Goal: Consume media (video, audio): Consume media (video, audio)

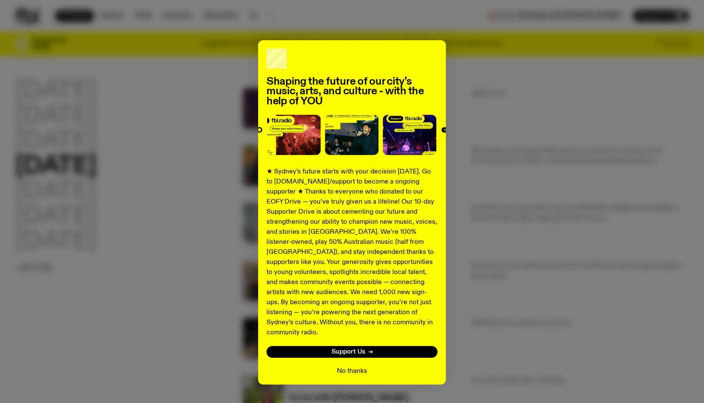
click at [352, 366] on button "No thanks" at bounding box center [352, 371] width 30 height 10
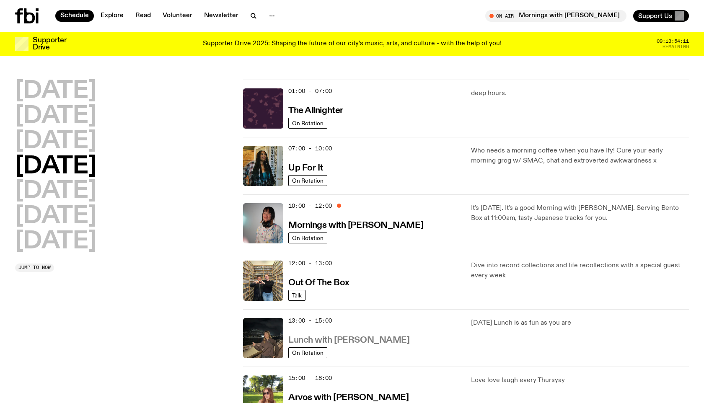
click at [318, 339] on h3 "Lunch with [PERSON_NAME]" at bounding box center [348, 340] width 121 height 9
click at [346, 222] on h3 "Mornings with [PERSON_NAME]" at bounding box center [355, 225] width 135 height 9
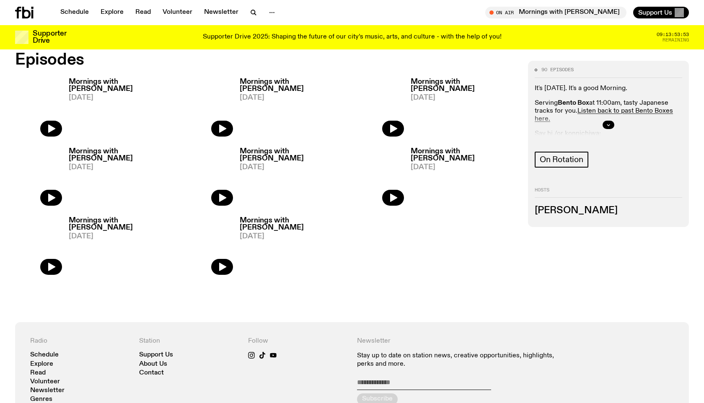
scroll to position [328, 0]
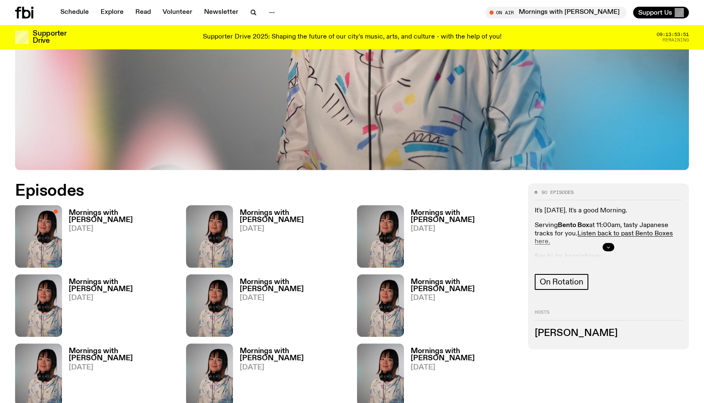
click at [605, 246] on button "button" at bounding box center [609, 247] width 12 height 8
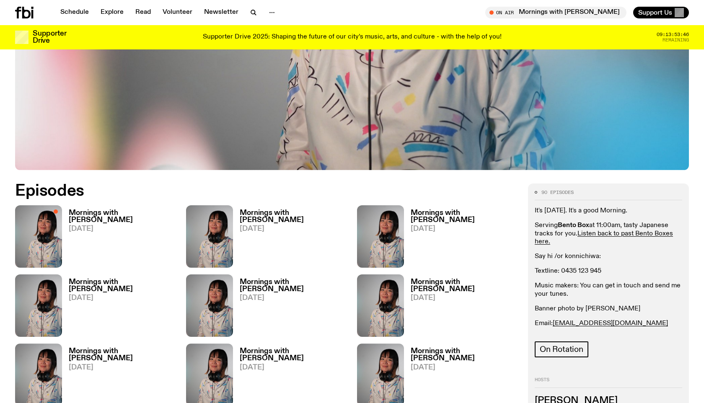
click at [110, 214] on h3 "Mornings with [PERSON_NAME]" at bounding box center [122, 217] width 107 height 14
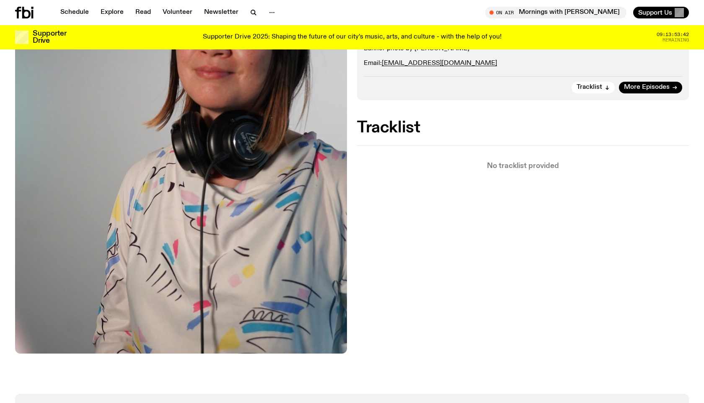
scroll to position [71, 0]
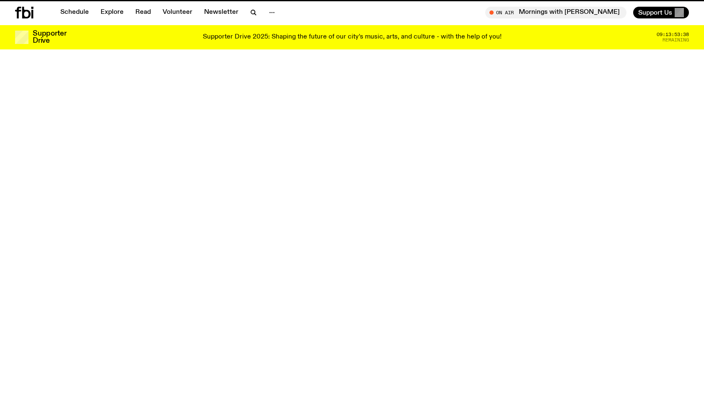
scroll to position [328, 0]
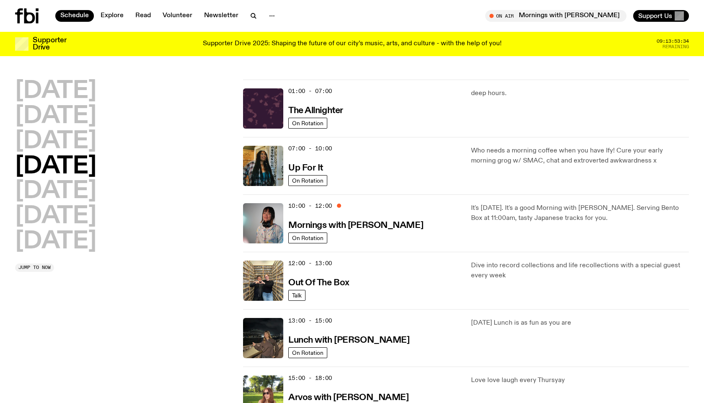
click at [30, 14] on icon at bounding box center [29, 15] width 11 height 15
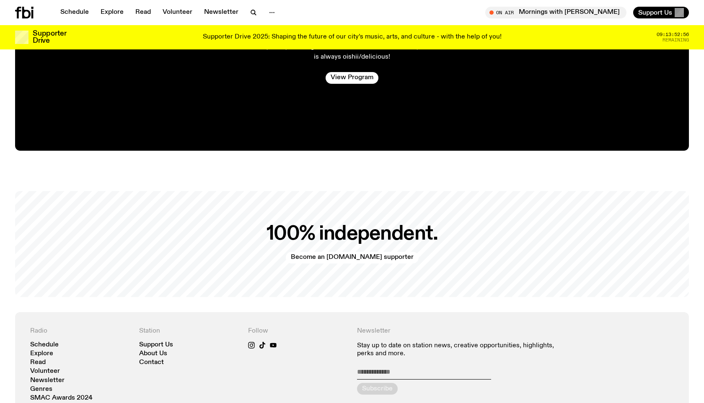
scroll to position [1806, 0]
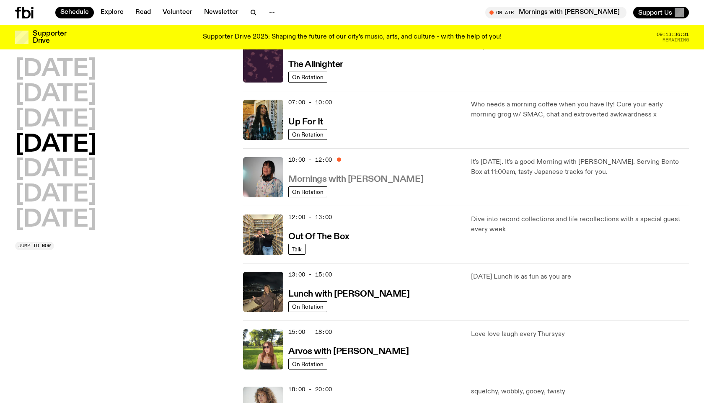
scroll to position [39, 0]
click at [305, 120] on h3 "Up For It" at bounding box center [305, 122] width 35 height 9
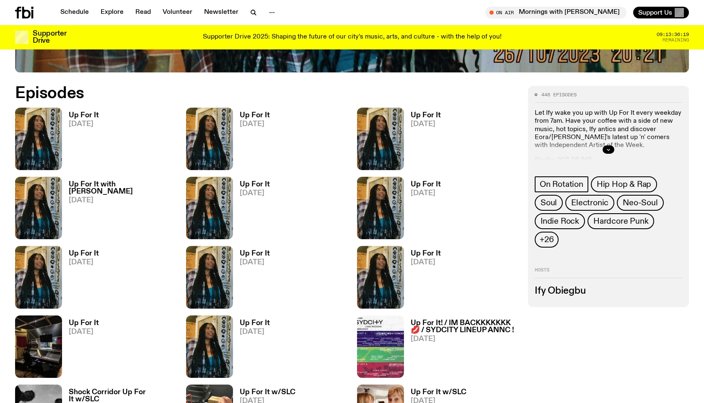
scroll to position [430, 0]
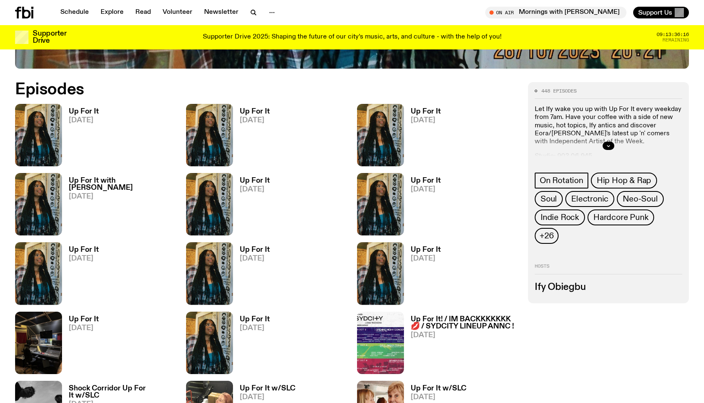
click at [95, 111] on h3 "Up For It" at bounding box center [84, 111] width 30 height 7
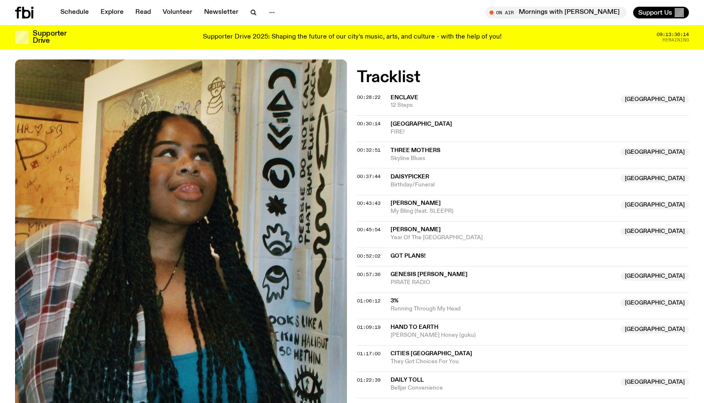
scroll to position [305, 0]
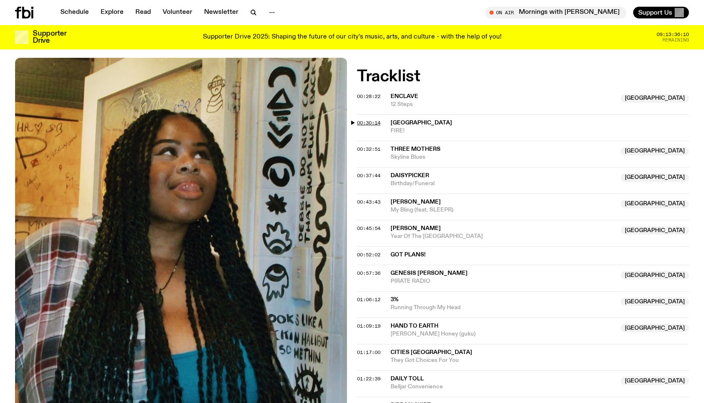
click at [364, 120] on span "00:30:14" at bounding box center [368, 122] width 23 height 7
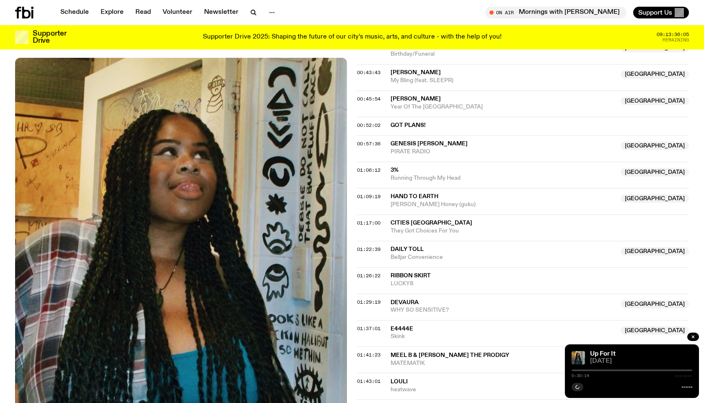
scroll to position [437, 0]
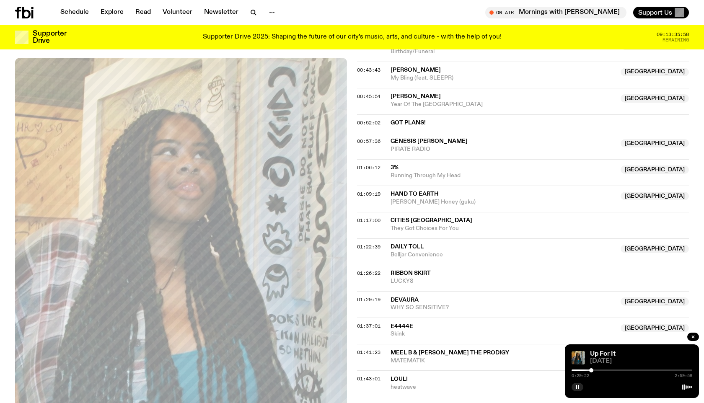
click at [591, 370] on div at bounding box center [591, 370] width 4 height 4
click at [589, 370] on div at bounding box center [591, 370] width 4 height 4
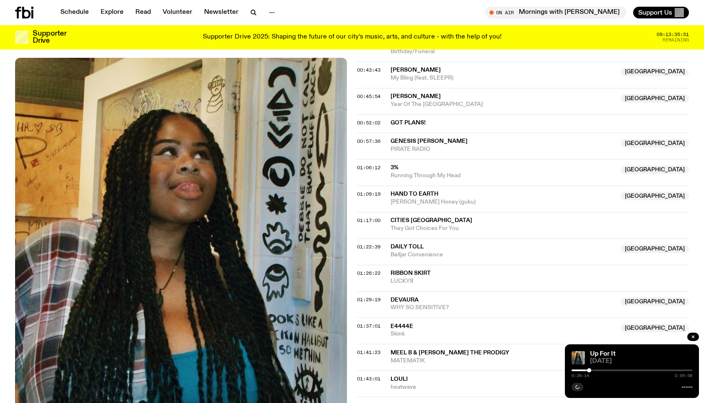
click at [634, 370] on div at bounding box center [632, 371] width 121 height 2
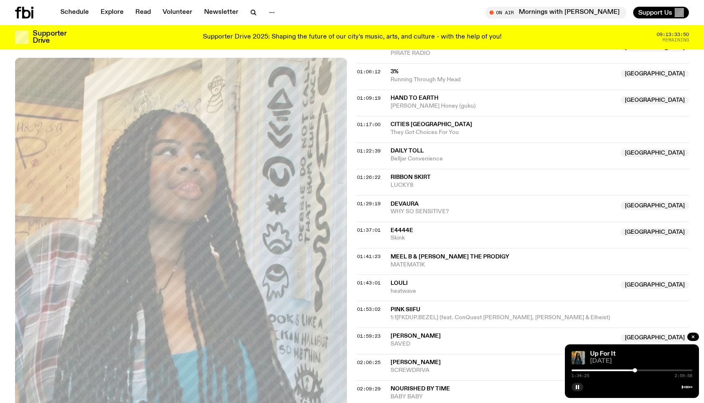
scroll to position [535, 0]
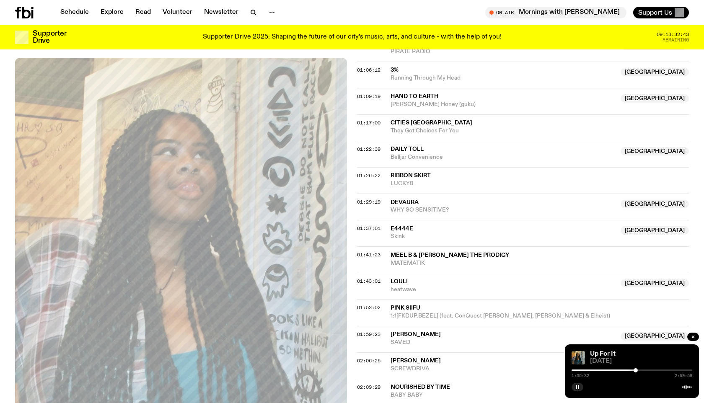
click at [638, 370] on div at bounding box center [636, 370] width 4 height 4
click at [639, 370] on div at bounding box center [638, 370] width 4 height 4
click at [577, 384] on button "button" at bounding box center [578, 387] width 12 height 8
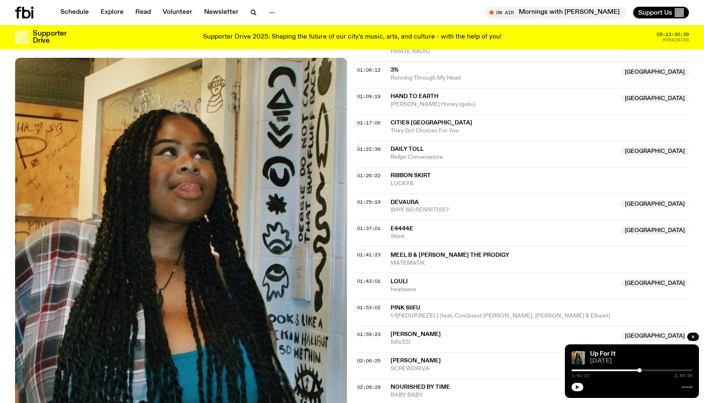
click at [577, 390] on button "button" at bounding box center [578, 387] width 12 height 8
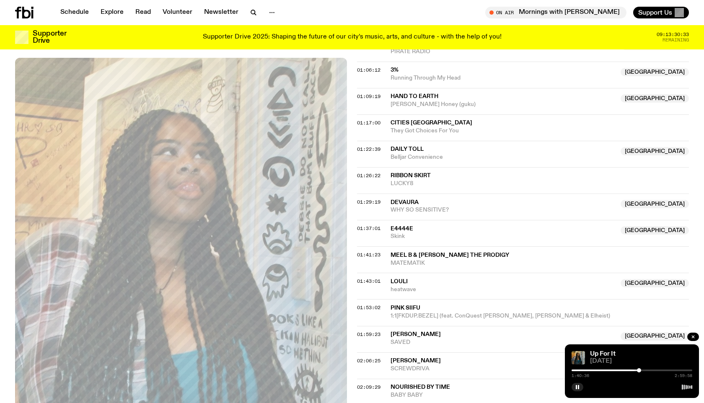
click at [639, 370] on div at bounding box center [639, 370] width 4 height 4
click at [641, 370] on div at bounding box center [632, 371] width 121 height 2
click at [642, 370] on div at bounding box center [641, 370] width 4 height 4
click at [643, 370] on div at bounding box center [641, 370] width 4 height 4
click at [644, 370] on div at bounding box center [644, 370] width 4 height 4
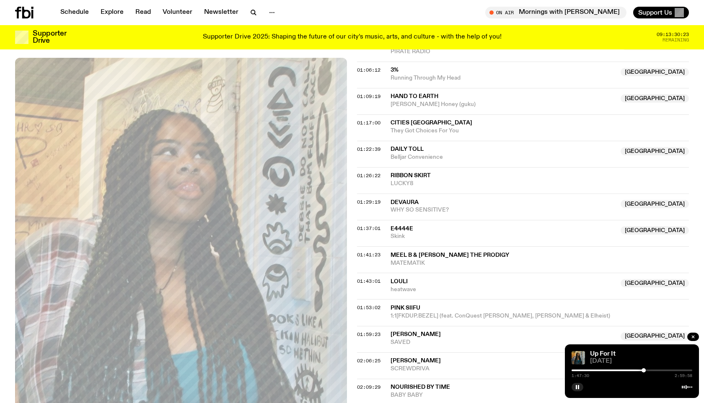
click at [643, 370] on div at bounding box center [644, 370] width 4 height 4
click at [643, 370] on div at bounding box center [643, 370] width 4 height 4
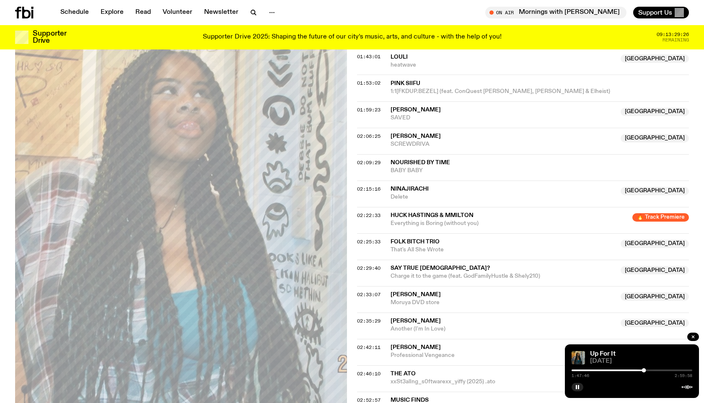
scroll to position [758, 0]
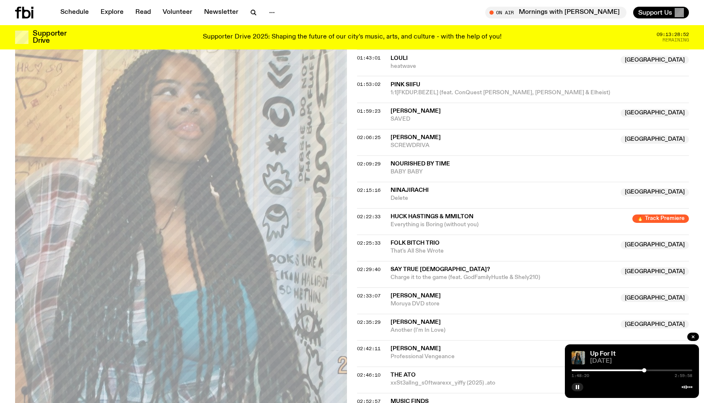
click at [647, 370] on div at bounding box center [632, 371] width 121 height 2
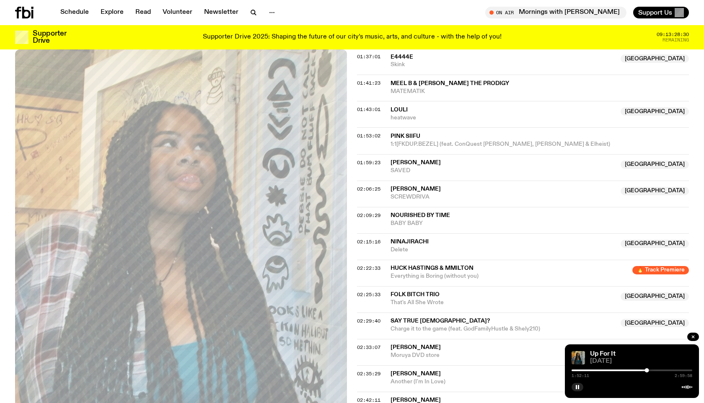
scroll to position [708, 0]
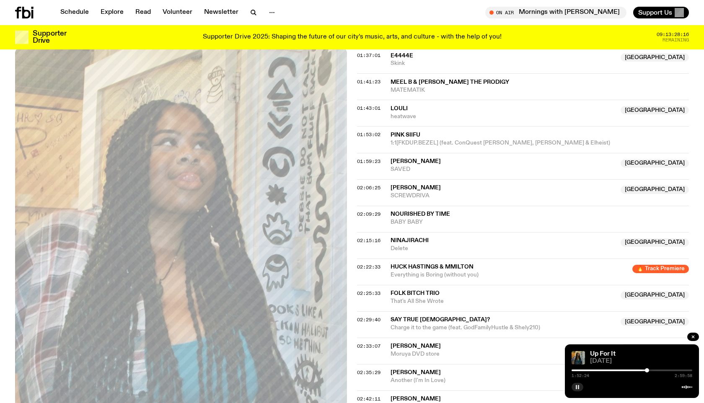
click at [577, 388] on icon "button" at bounding box center [577, 387] width 5 height 5
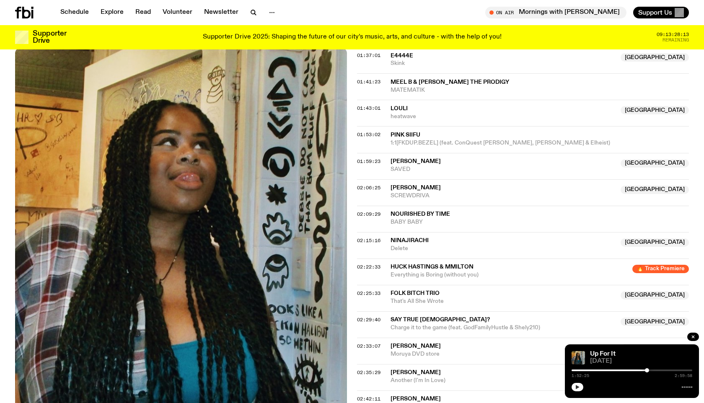
click at [577, 388] on icon "button" at bounding box center [577, 387] width 5 height 5
click at [572, 383] on button "button" at bounding box center [578, 387] width 12 height 8
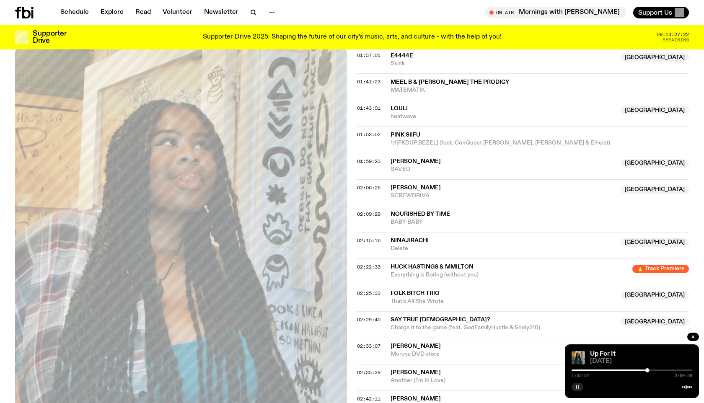
click at [578, 390] on button "button" at bounding box center [578, 387] width 12 height 8
